Goal: Task Accomplishment & Management: Manage account settings

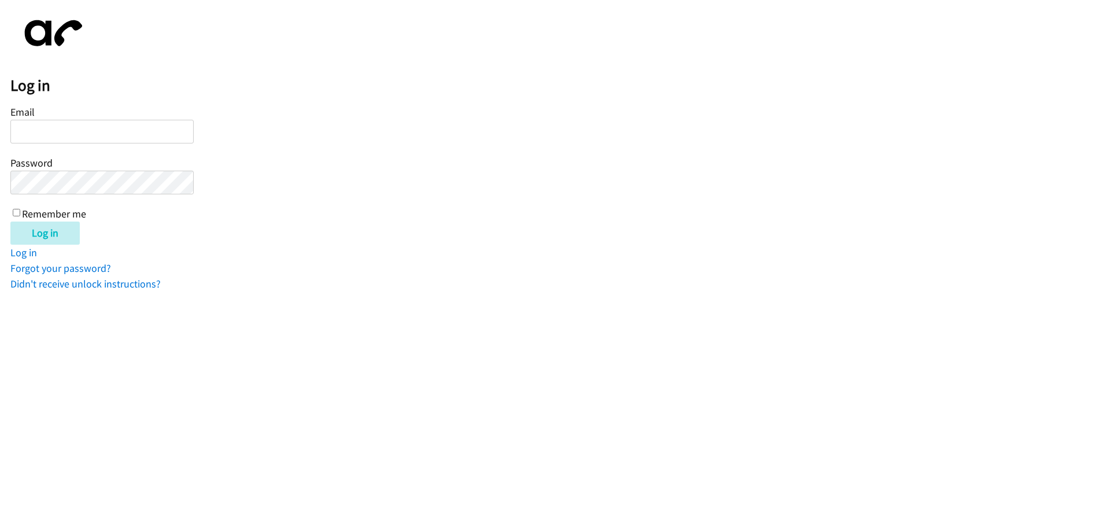
click at [37, 128] on input "Email" at bounding box center [101, 132] width 183 height 24
type input "[EMAIL_ADDRESS][DOMAIN_NAME]"
click at [10, 222] on input "Log in" at bounding box center [44, 233] width 69 height 23
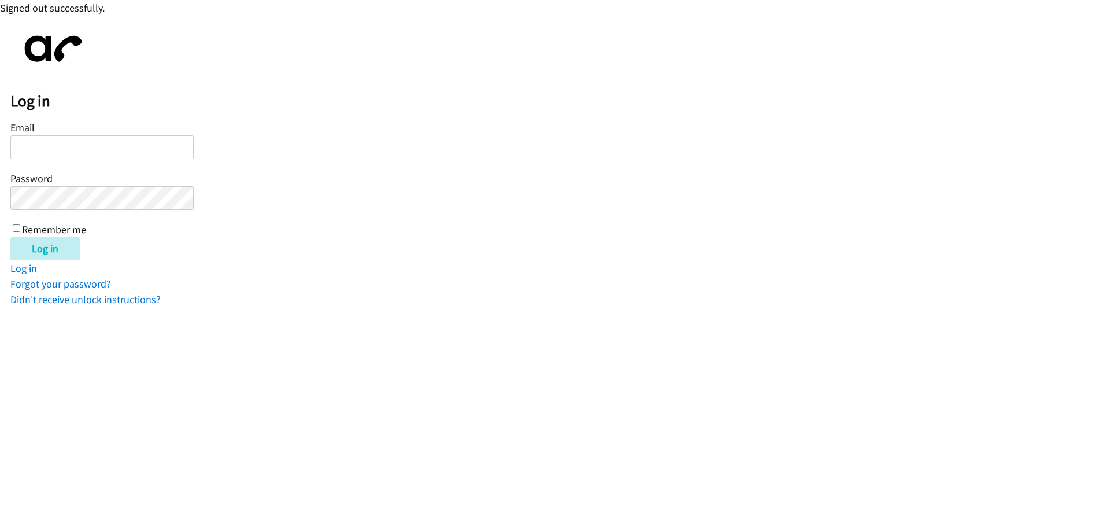
click at [84, 138] on input "Email" at bounding box center [101, 147] width 183 height 24
type input "[EMAIL_ADDRESS][DOMAIN_NAME]"
click at [10, 237] on input "Log in" at bounding box center [44, 248] width 69 height 23
